Goal: Complete application form

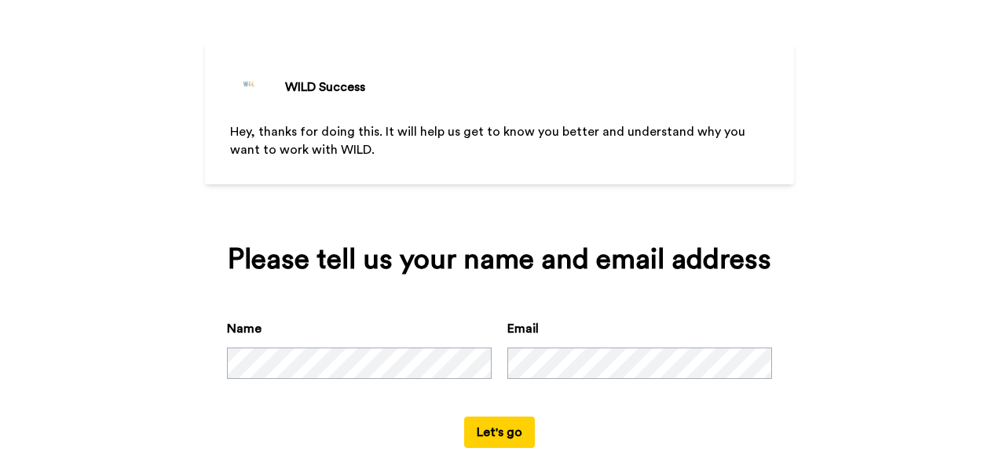
scroll to position [67, 0]
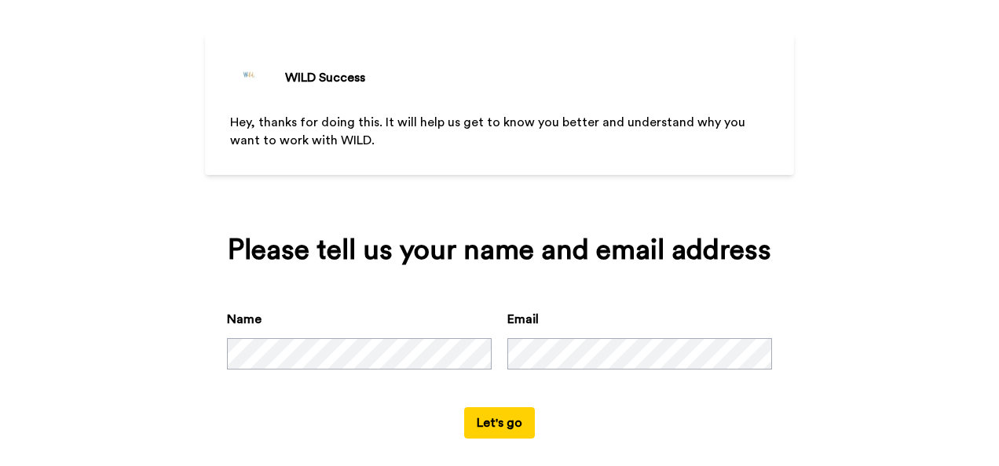
click at [518, 426] on button "Let's go" at bounding box center [499, 423] width 71 height 31
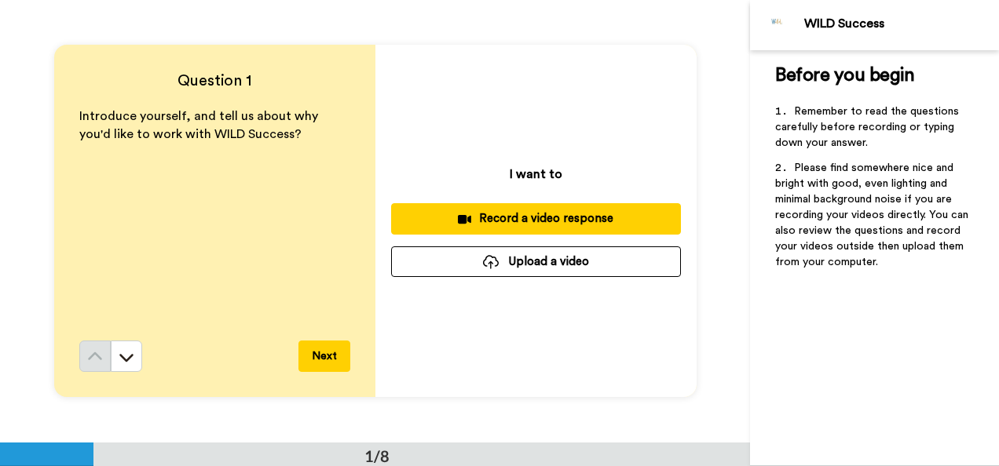
click at [597, 215] on div "Record a video response" at bounding box center [536, 218] width 265 height 16
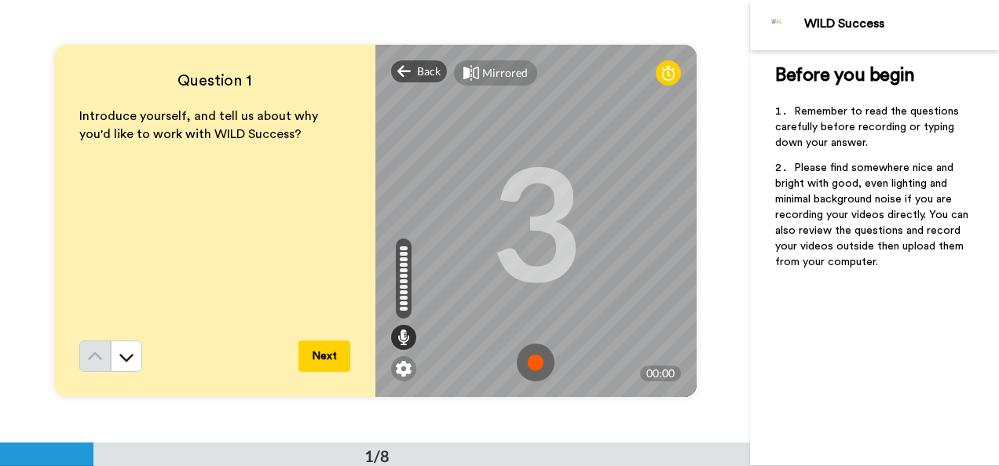
click at [528, 363] on img at bounding box center [536, 363] width 38 height 38
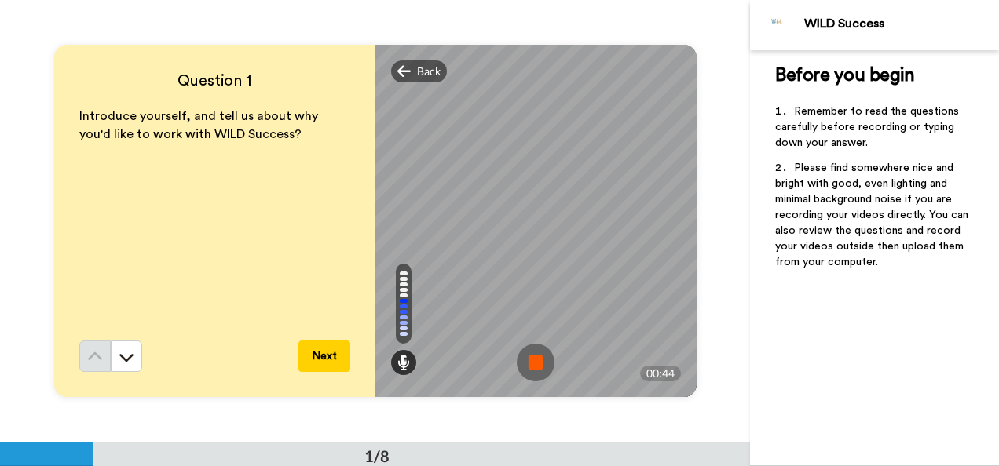
click at [787, 361] on div "Before you begin ﻿ Remember to read the questions carefully before recording or…" at bounding box center [874, 258] width 249 height 416
click at [540, 347] on img at bounding box center [536, 363] width 38 height 38
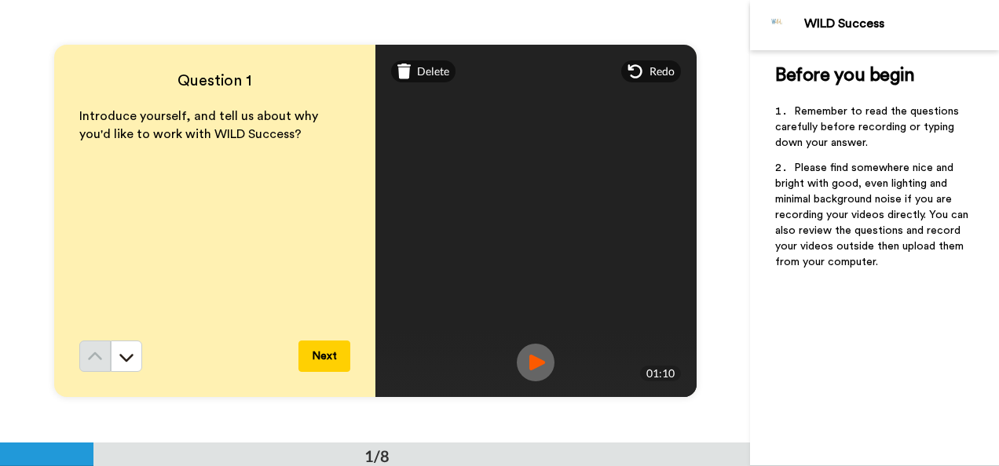
click at [528, 372] on img at bounding box center [536, 363] width 38 height 38
click at [420, 72] on span "Delete" at bounding box center [433, 72] width 32 height 16
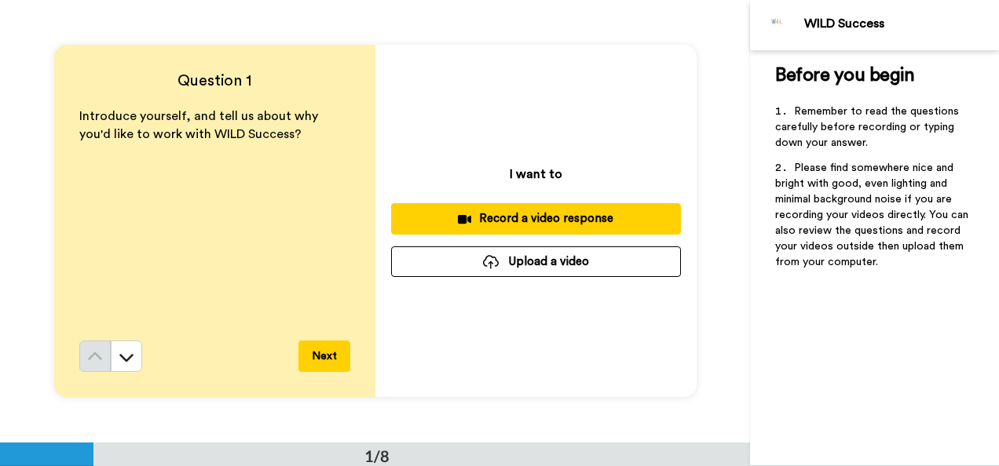
click at [589, 218] on div "Record a video response" at bounding box center [536, 218] width 265 height 16
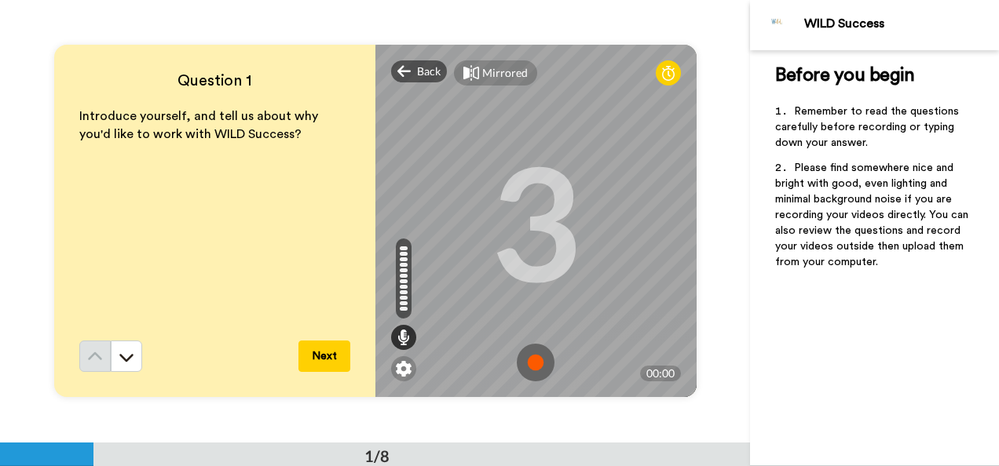
click at [532, 360] on img at bounding box center [536, 363] width 38 height 38
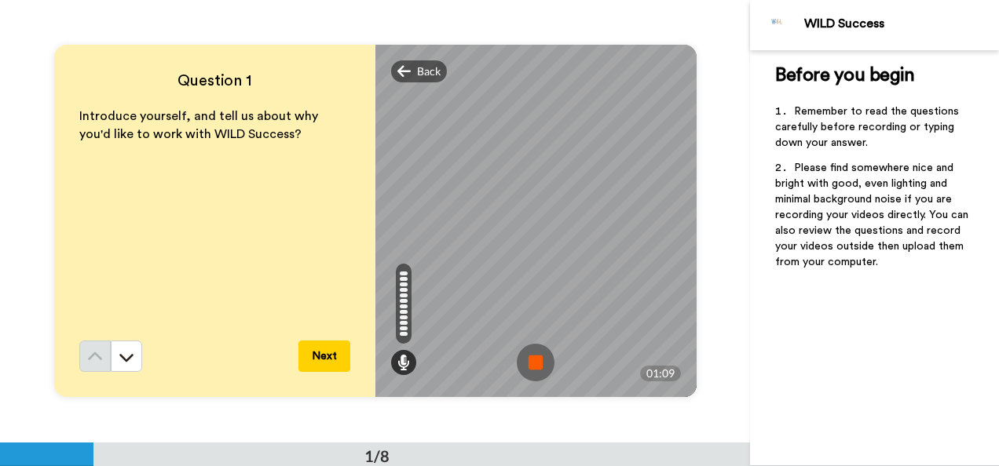
click at [547, 380] on img at bounding box center [536, 363] width 38 height 38
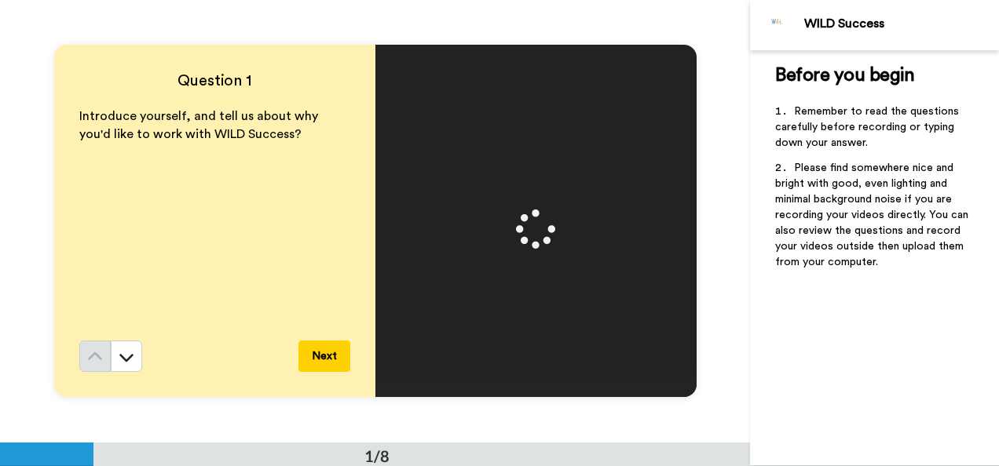
click at [537, 364] on video at bounding box center [535, 221] width 707 height 353
click at [530, 369] on img at bounding box center [536, 363] width 38 height 38
click at [313, 354] on button "Next" at bounding box center [324, 356] width 52 height 31
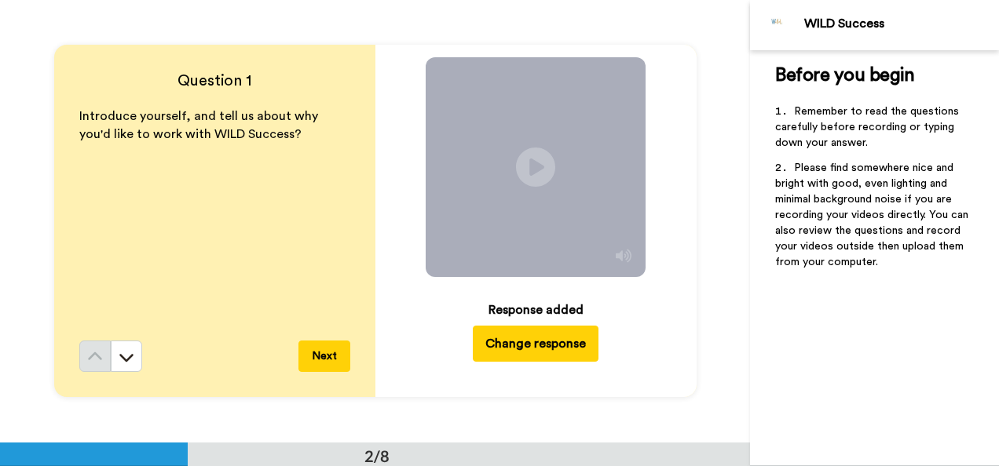
scroll to position [443, 0]
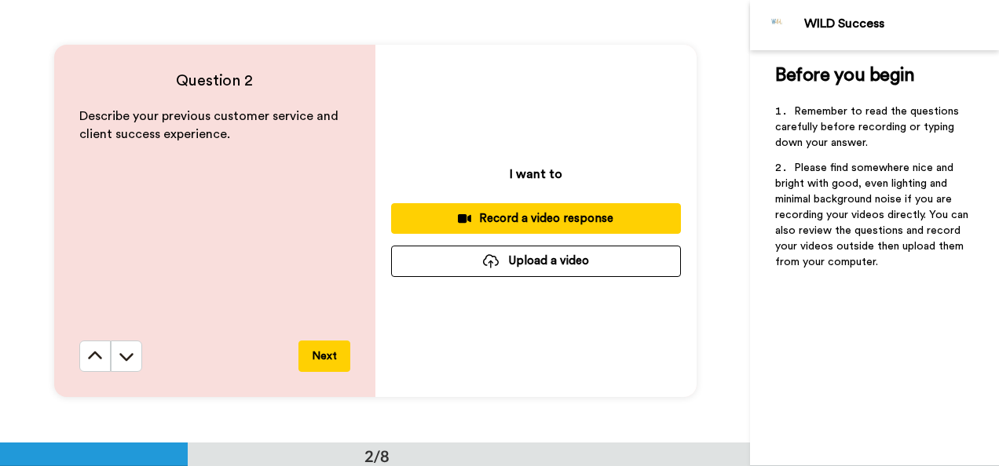
click at [594, 220] on div "Record a video response" at bounding box center [536, 218] width 265 height 16
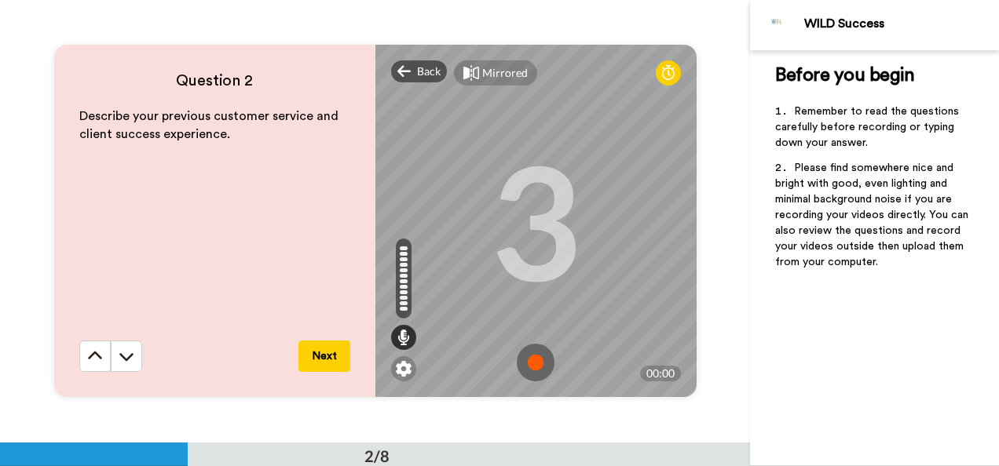
click at [534, 364] on img at bounding box center [536, 363] width 38 height 38
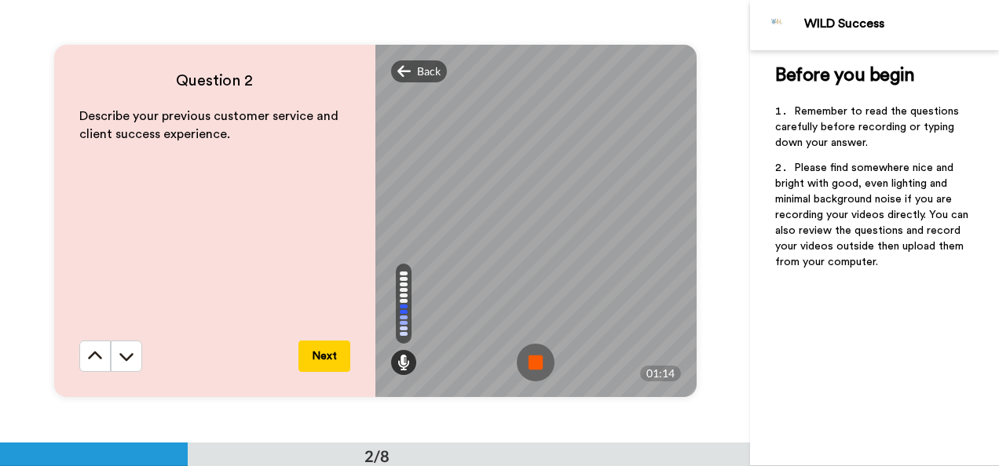
click at [518, 349] on img at bounding box center [536, 363] width 38 height 38
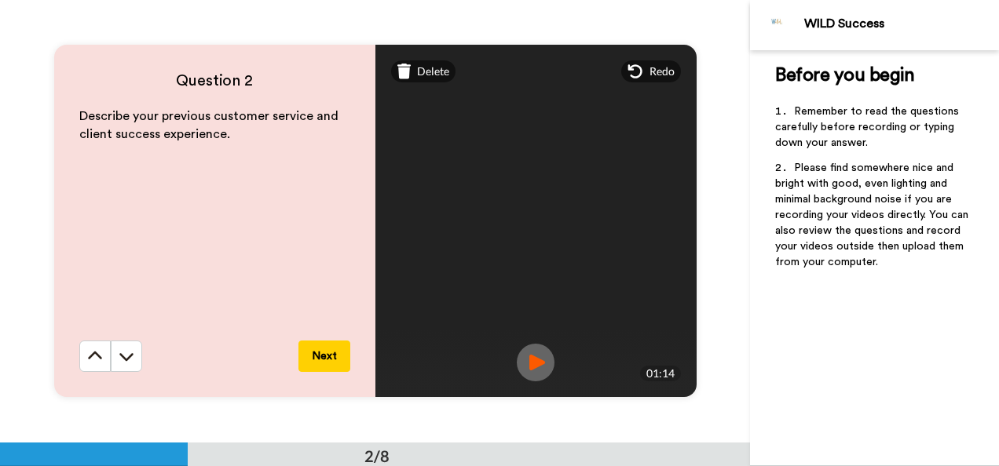
click at [528, 372] on img at bounding box center [536, 363] width 38 height 38
click at [320, 344] on button "Next" at bounding box center [324, 356] width 52 height 31
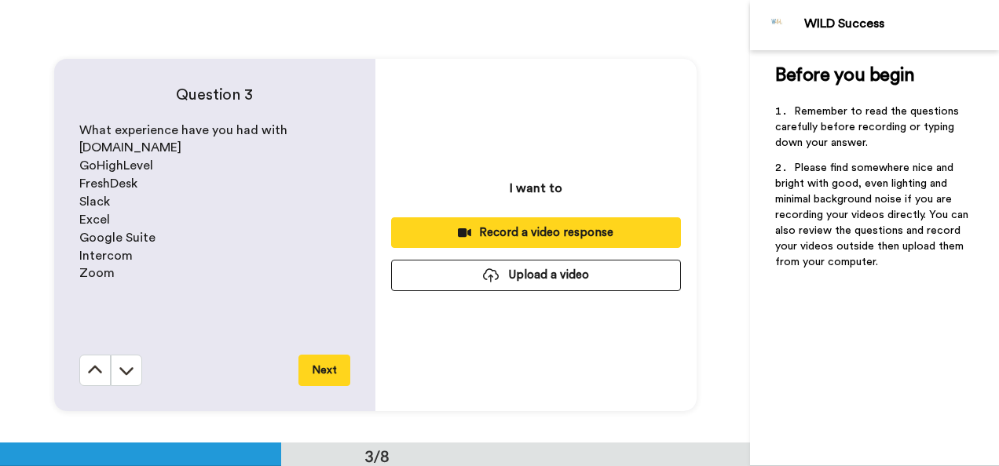
scroll to position [886, 0]
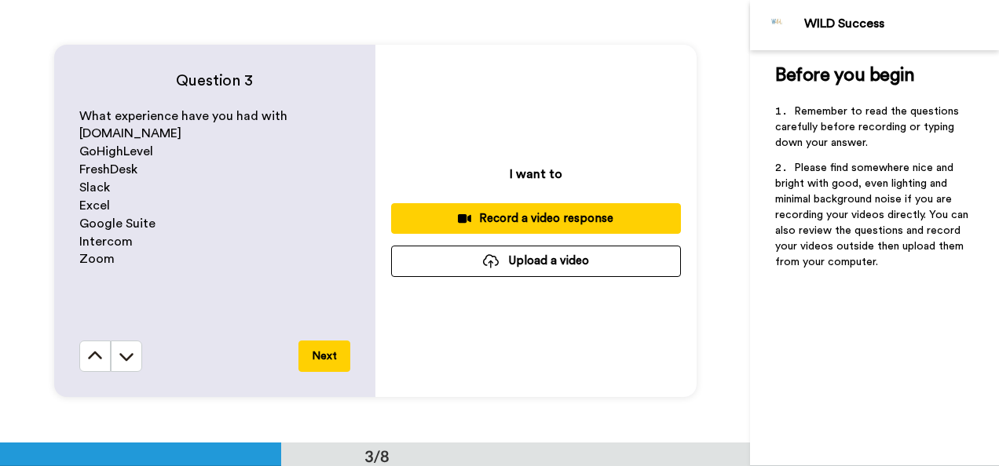
click at [609, 212] on div "Record a video response" at bounding box center [536, 218] width 265 height 16
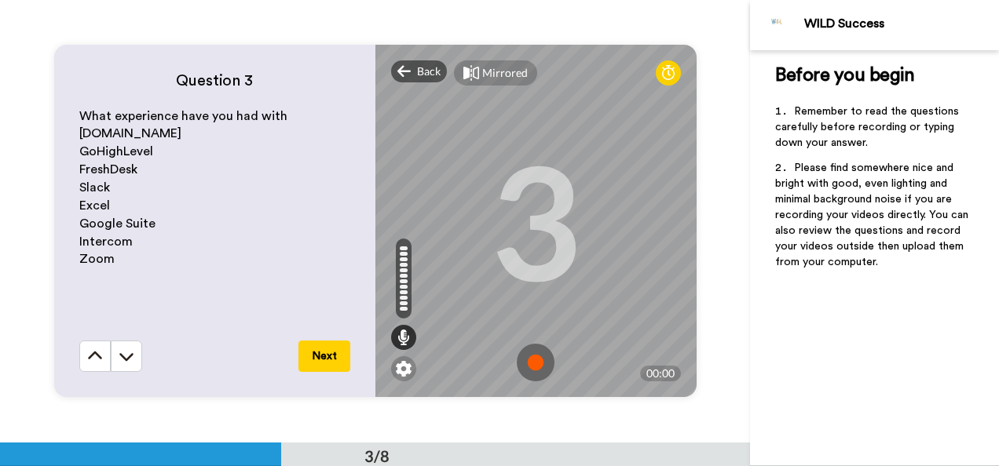
click at [534, 362] on img at bounding box center [536, 363] width 38 height 38
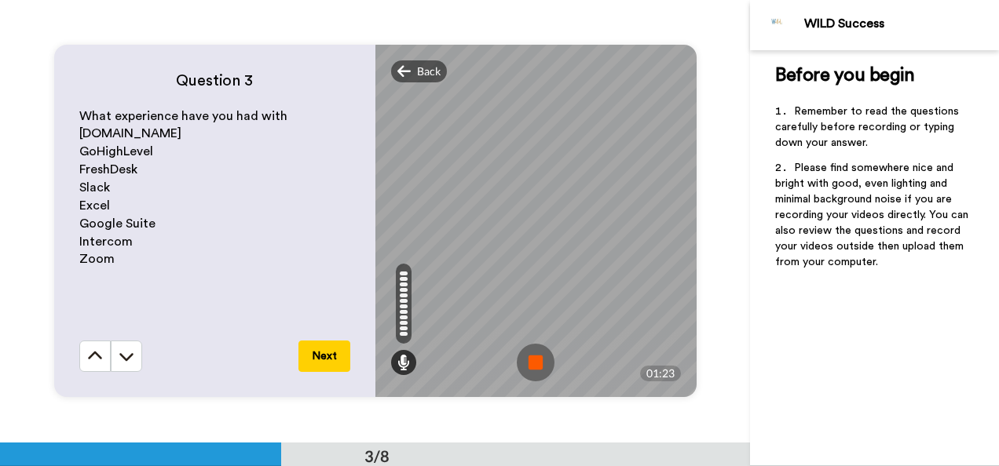
click at [529, 358] on img at bounding box center [536, 363] width 38 height 38
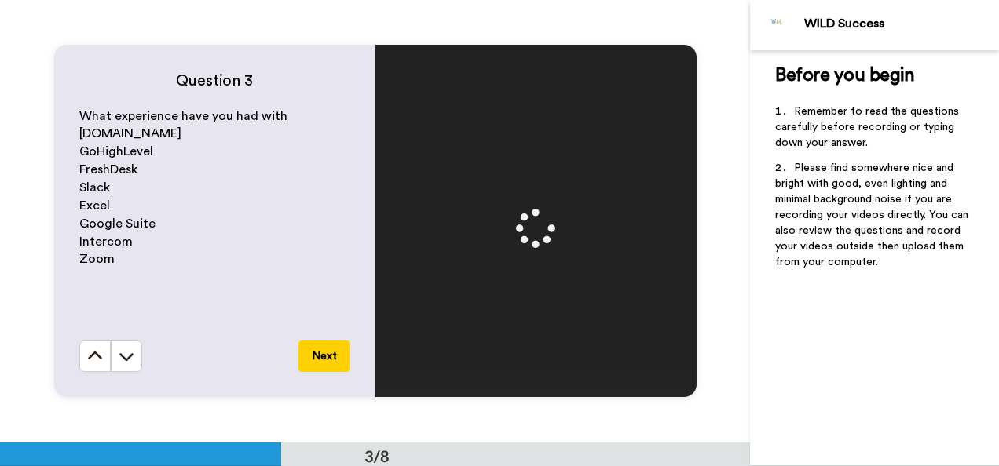
click at [327, 353] on button "Next" at bounding box center [324, 356] width 52 height 31
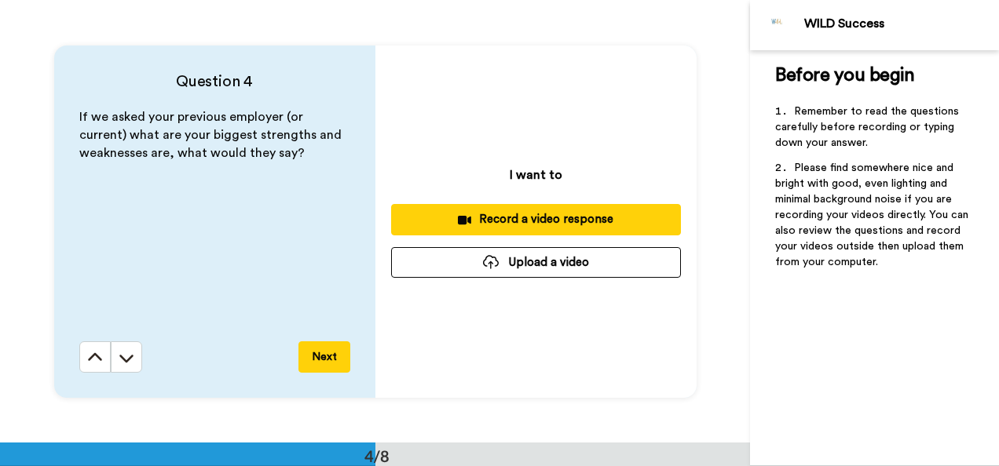
scroll to position [1327, 0]
click at [590, 217] on div "Record a video response" at bounding box center [536, 219] width 265 height 16
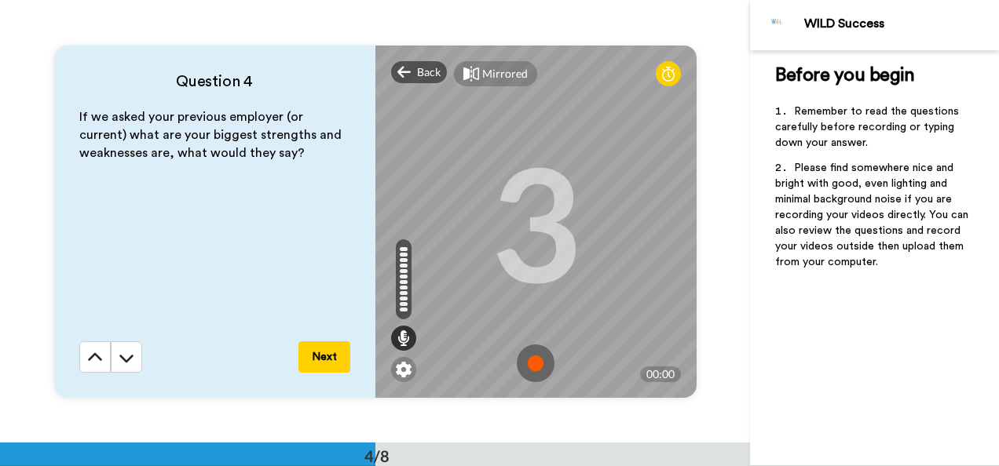
click at [540, 364] on img at bounding box center [536, 364] width 38 height 38
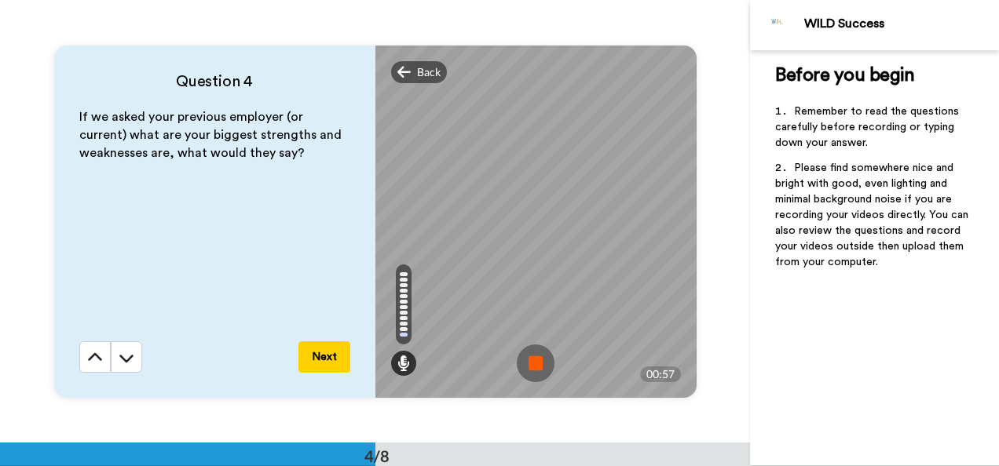
click at [536, 353] on img at bounding box center [536, 364] width 38 height 38
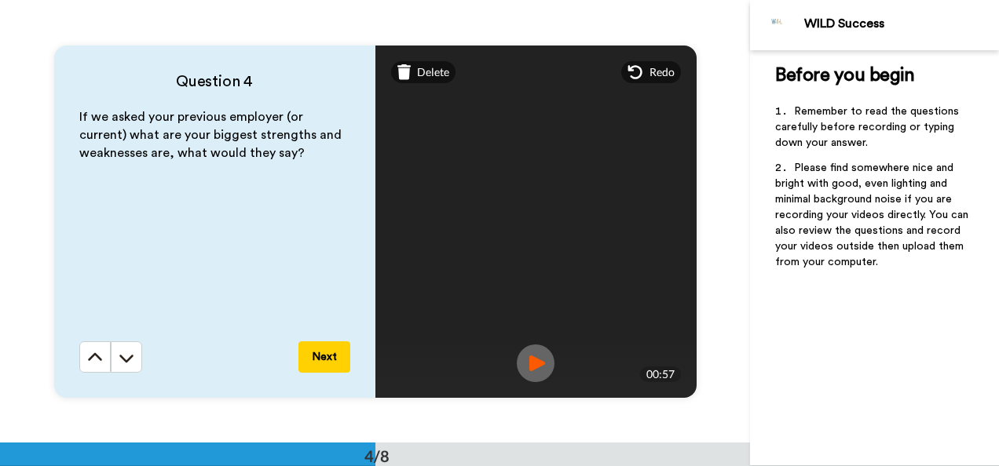
click at [324, 357] on button "Next" at bounding box center [324, 357] width 52 height 31
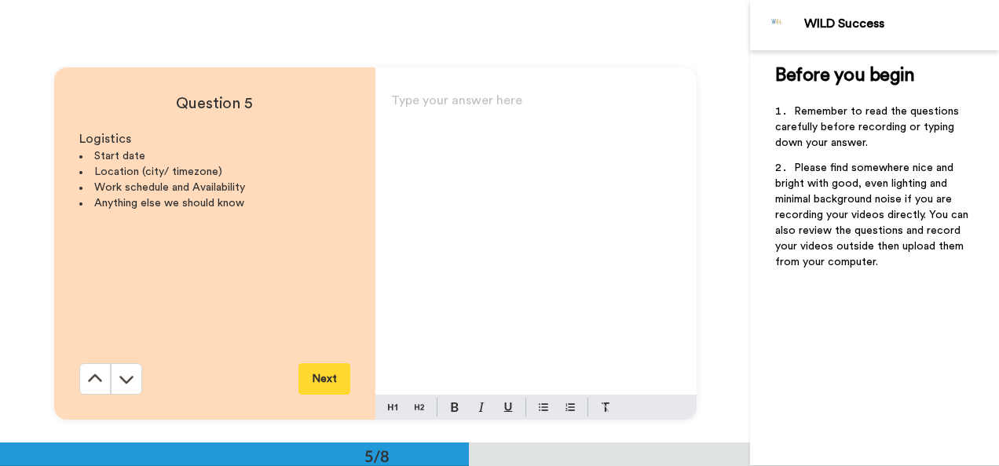
scroll to position [1770, 0]
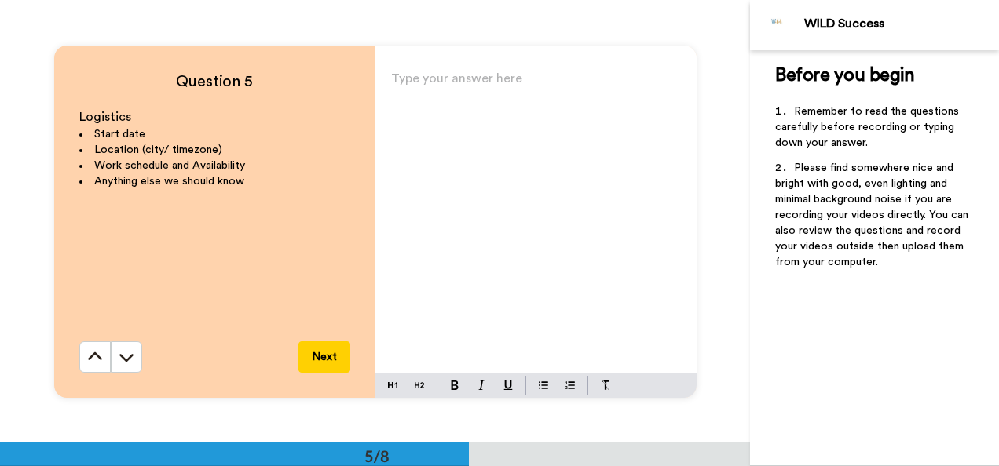
click at [422, 86] on p "Type your answer here ﻿" at bounding box center [536, 85] width 290 height 22
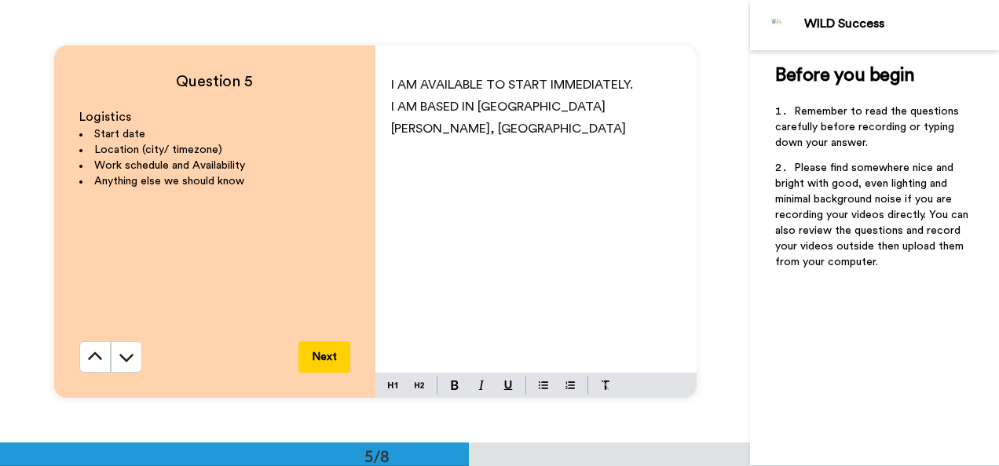
click at [622, 115] on p "I AM BASED IN [GEOGRAPHIC_DATA][PERSON_NAME], [GEOGRAPHIC_DATA]" at bounding box center [536, 118] width 290 height 44
click at [376, 87] on div "I AM AVAILABLE TO START IMMEDIATELY. I AM BASED IN [GEOGRAPHIC_DATA][PERSON_NAM…" at bounding box center [535, 220] width 321 height 305
click at [375, 107] on div "1.I AM AVAILABLE TO START IMMEDIATELY. I AM BASED IN [GEOGRAPHIC_DATA][PERSON_N…" at bounding box center [535, 220] width 321 height 305
click at [530, 138] on p "2.I AM BASED IN [GEOGRAPHIC_DATA][PERSON_NAME], [GEOGRAPHIC_DATA] ,[GEOGRAPHIC_…" at bounding box center [536, 129] width 290 height 66
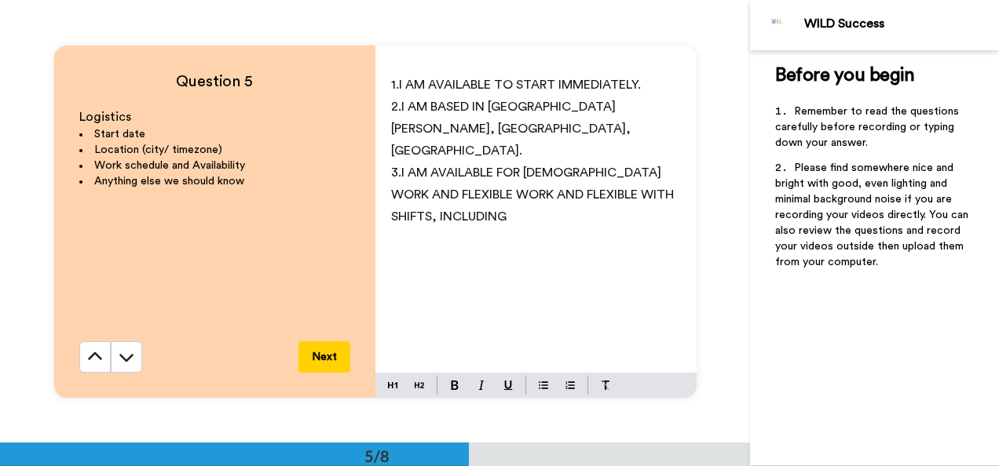
click at [485, 228] on p "﻿" at bounding box center [536, 239] width 290 height 22
click at [467, 196] on p "3.I AM AVAILABLE FOR [DEMOGRAPHIC_DATA] WORK AND FLEXIBLE WORK AND FLEXIBLE WIT…" at bounding box center [536, 195] width 290 height 66
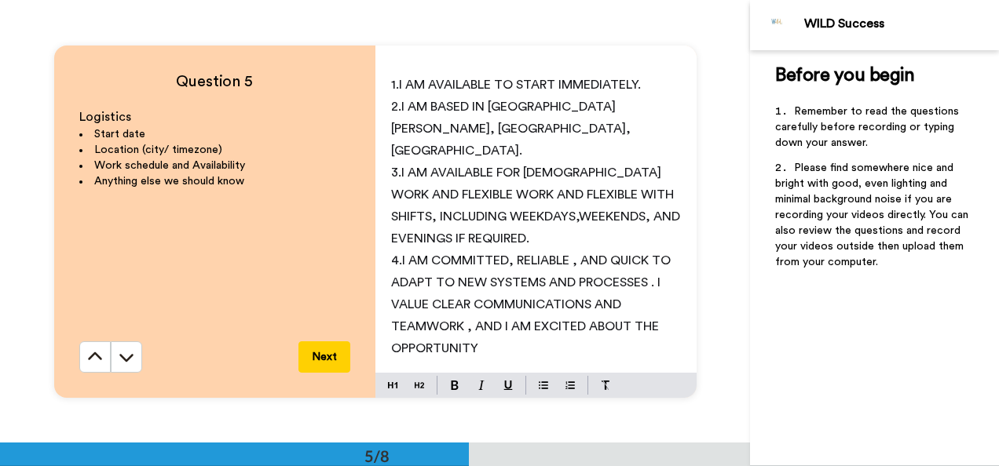
click at [525, 190] on span "3.I AM AVAILABLE FOR [DEMOGRAPHIC_DATA] WORK AND FLEXIBLE WORK AND FLEXIBLE WIT…" at bounding box center [537, 205] width 292 height 79
click at [510, 331] on p "4.I AM COMMITTED, RELIABLE , AND QUICK TO ADAPT TO NEW SYSTEMS AND PROCESSES . …" at bounding box center [536, 305] width 290 height 110
click at [515, 449] on div "5/8" at bounding box center [375, 455] width 750 height 24
click at [427, 313] on p "4.I AM COMMITTED, RELIABLE , AND QUICK TO ADAPT TO NEW SYSTEMS AND PROCESSES . …" at bounding box center [536, 316] width 290 height 132
click at [526, 346] on p "4.I AM COMMITTED, RELIABLE , AND QUICK TO ADAPT TO NEW SYSTEMS AND PROCESSES . …" at bounding box center [536, 316] width 290 height 132
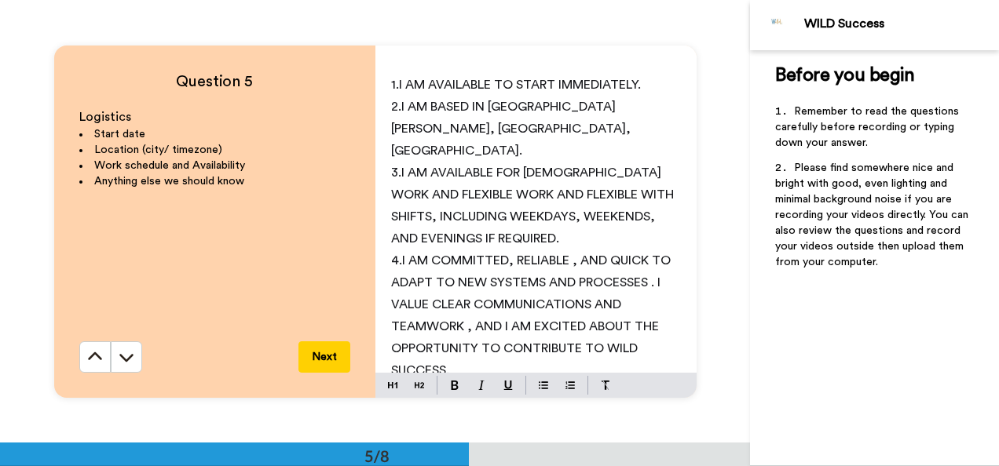
click at [335, 349] on button "Next" at bounding box center [324, 357] width 52 height 31
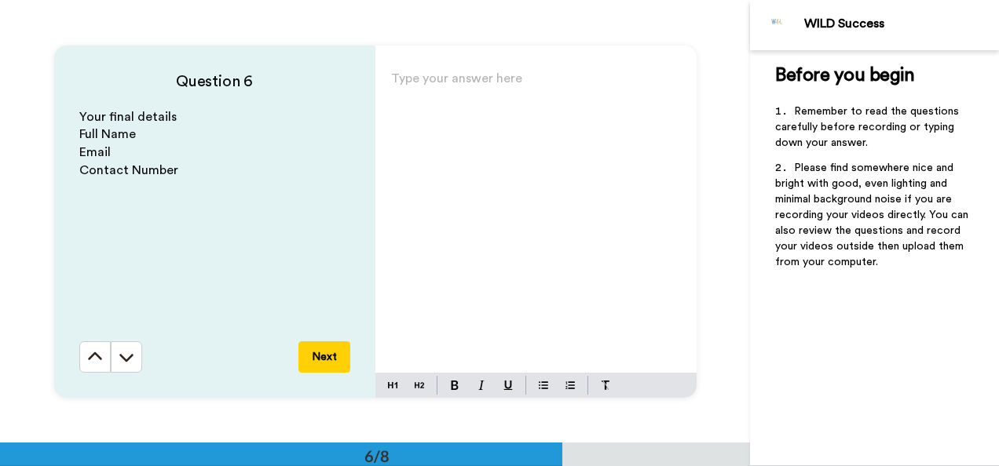
scroll to position [2213, 0]
click at [427, 122] on div "Type your answer here ﻿" at bounding box center [535, 220] width 321 height 305
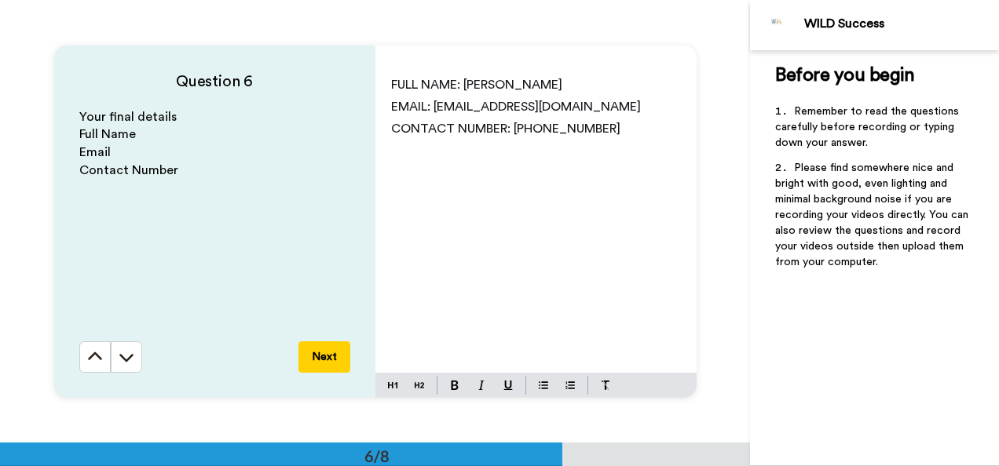
click at [327, 357] on button "Next" at bounding box center [324, 357] width 52 height 31
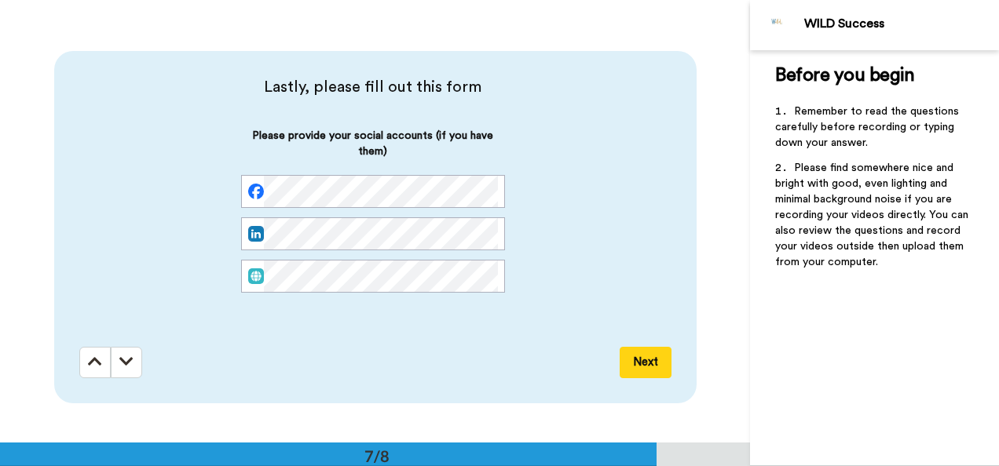
scroll to position [2656, 0]
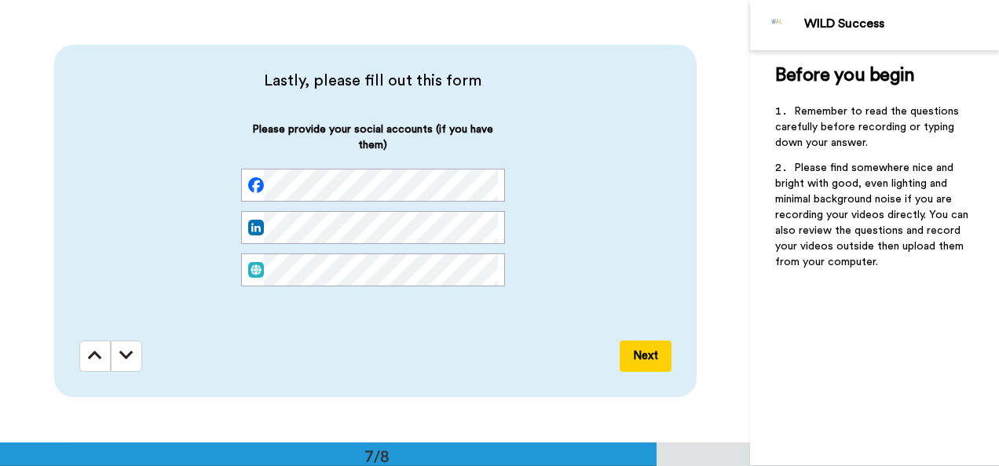
click at [648, 365] on button "Next" at bounding box center [646, 356] width 52 height 31
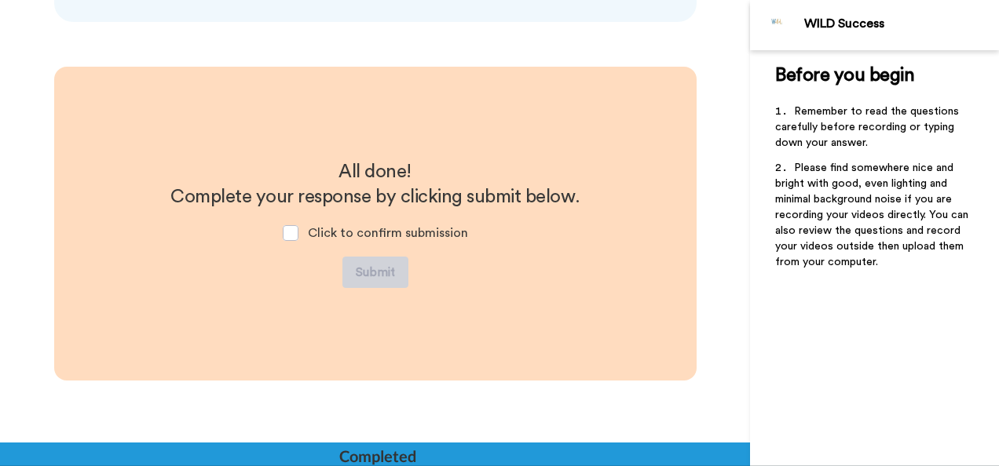
scroll to position [3034, 0]
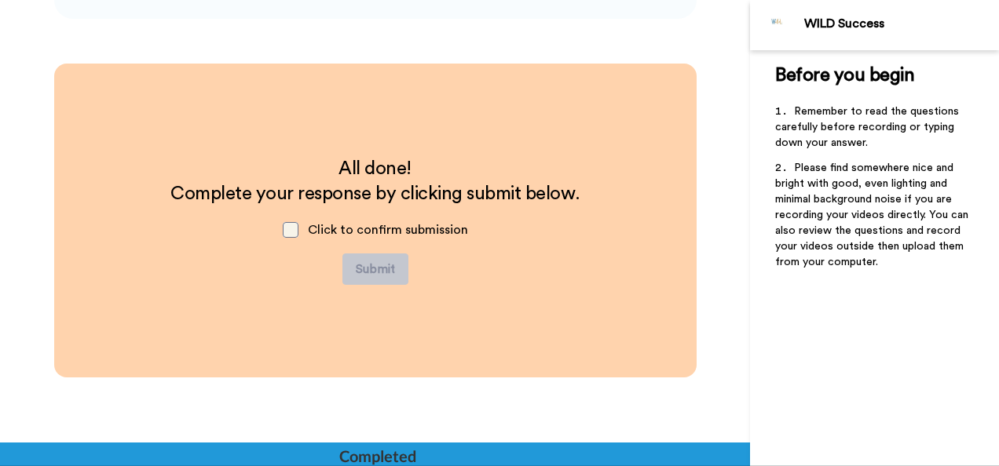
click at [284, 234] on span at bounding box center [291, 230] width 16 height 16
click at [379, 268] on button "Submit" at bounding box center [375, 269] width 66 height 31
